Goal: Information Seeking & Learning: Learn about a topic

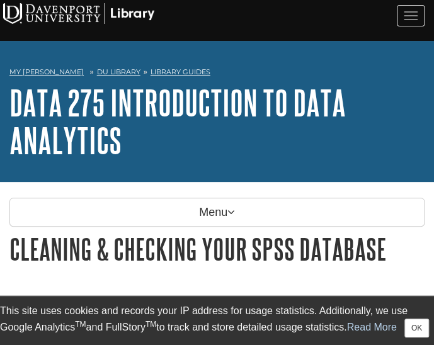
drag, startPoint x: 0, startPoint y: 0, endPoint x: 244, endPoint y: 169, distance: 296.7
click at [244, 169] on div "My Davenport DU Library Library Guides DATA 275 Introduction to Data Analytics …" at bounding box center [217, 111] width 434 height 141
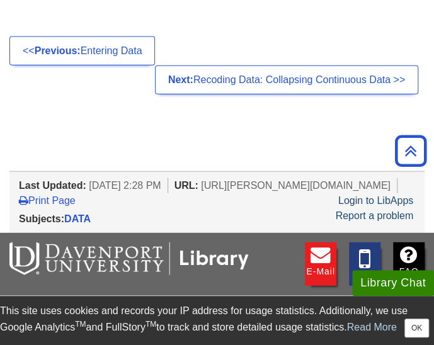
scroll to position [2054, 0]
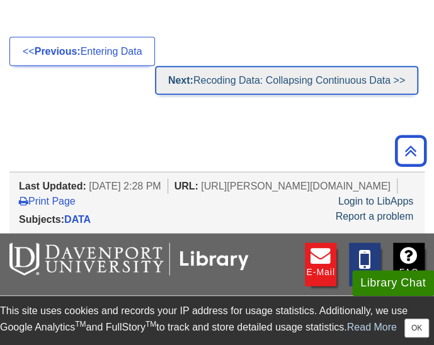
click at [274, 76] on link "Next: Recoding Data: Collapsing Continuous Data >>" at bounding box center [286, 80] width 263 height 29
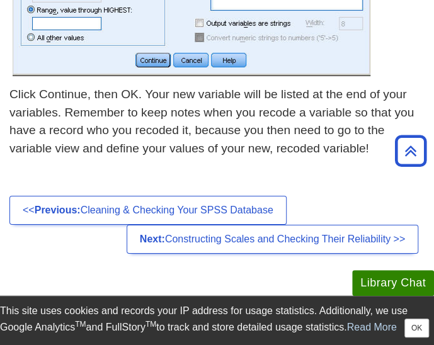
scroll to position [1150, 0]
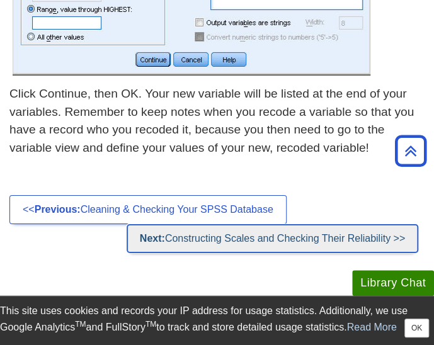
click at [306, 235] on link "Next: Constructing Scales and Checking Their Reliability >>" at bounding box center [271, 238] width 291 height 29
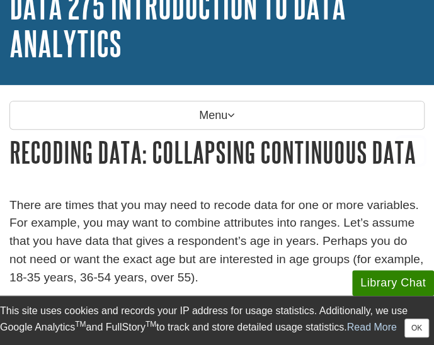
scroll to position [0, 0]
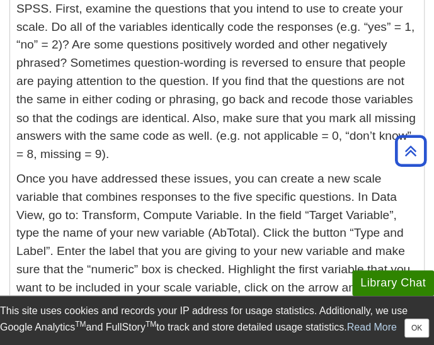
scroll to position [527, 0]
